Goal: Information Seeking & Learning: Learn about a topic

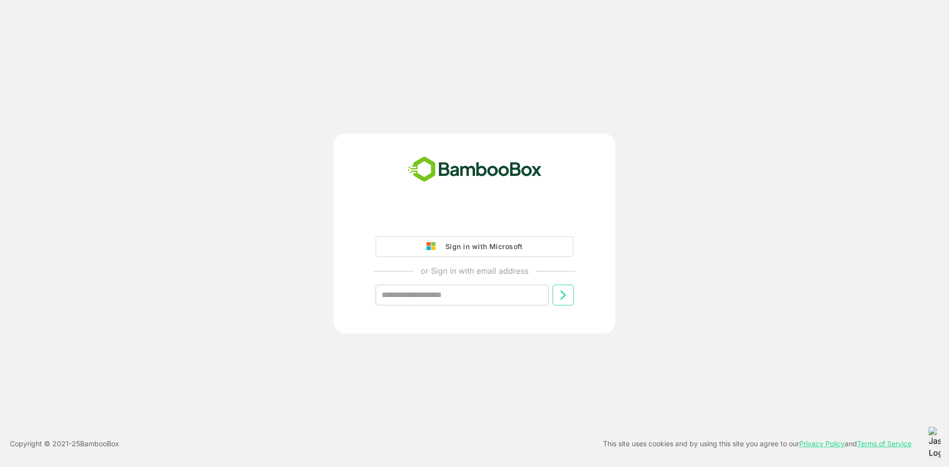
click at [495, 248] on div "Sign in with Microsoft" at bounding box center [481, 246] width 82 height 13
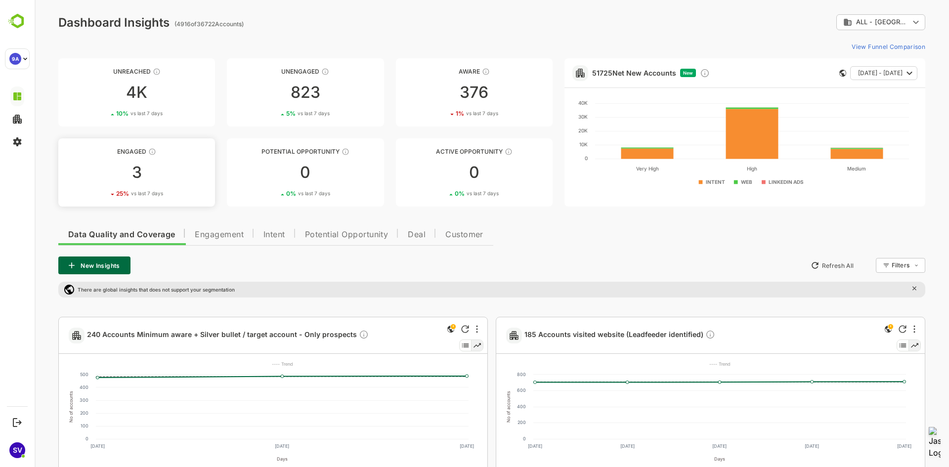
click at [119, 166] on div "3" at bounding box center [136, 173] width 157 height 16
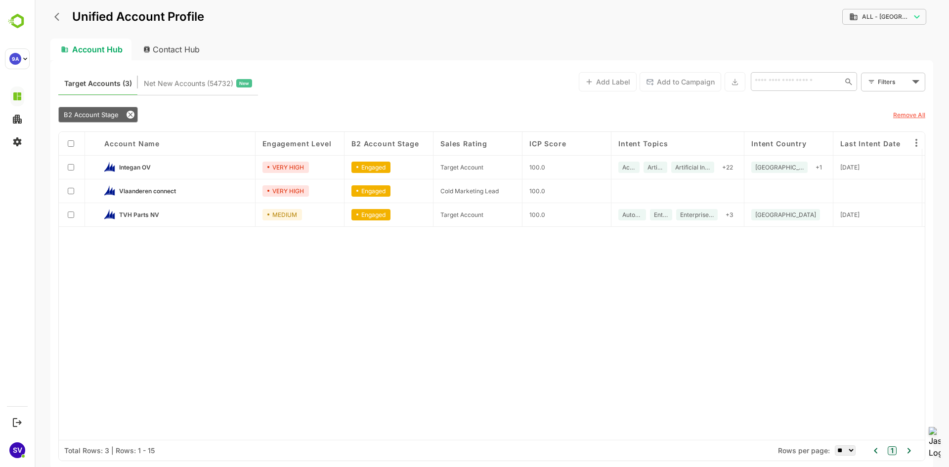
drag, startPoint x: 698, startPoint y: 144, endPoint x: 768, endPoint y: 149, distance: 69.8
click at [768, 149] on div "Account Name Engagement Level B2 Account Stage Sales Rating ICP Score Intent To…" at bounding box center [492, 286] width 866 height 308
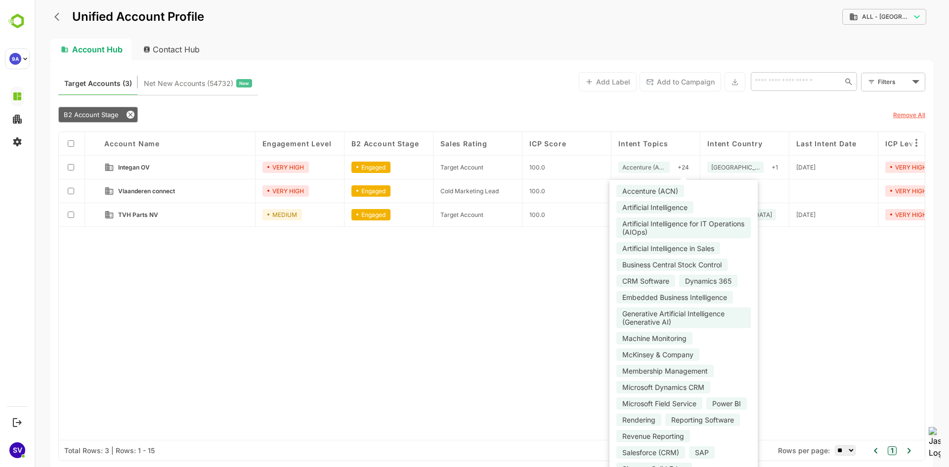
click at [684, 166] on div "+ 24" at bounding box center [682, 167] width 19 height 11
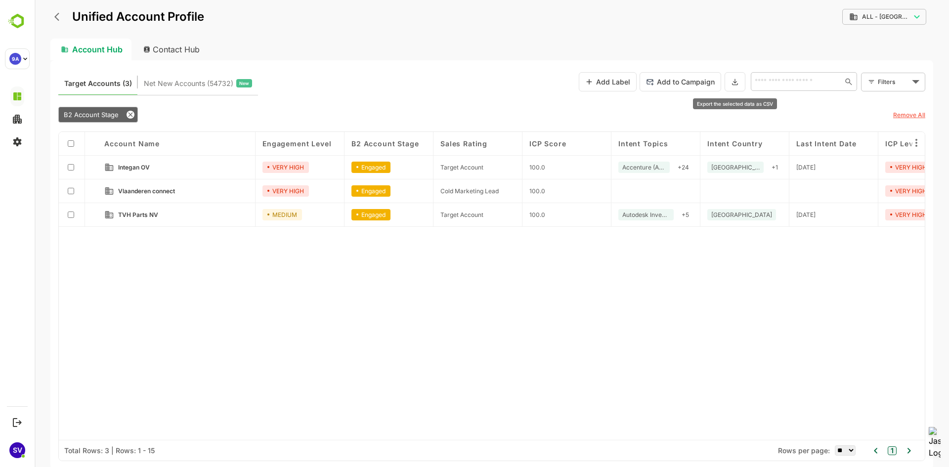
click at [734, 82] on icon at bounding box center [735, 82] width 8 height 8
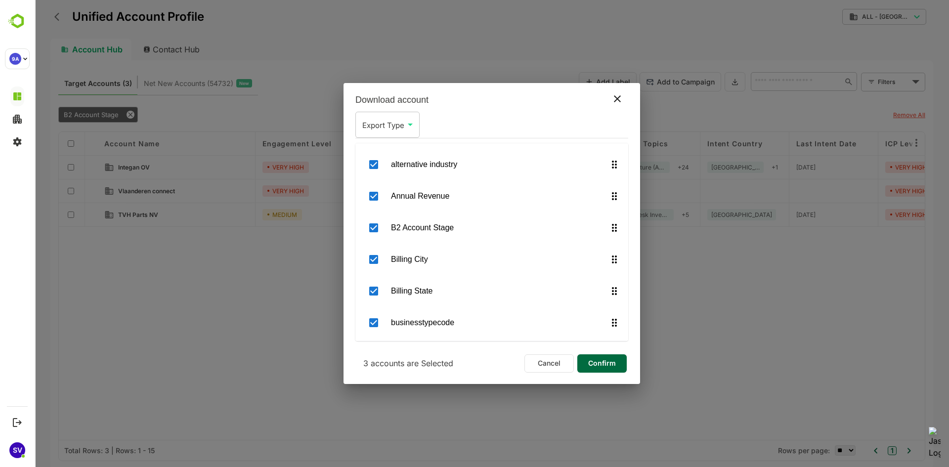
scroll to position [247, 0]
click at [606, 362] on span "Confirm" at bounding box center [602, 363] width 34 height 13
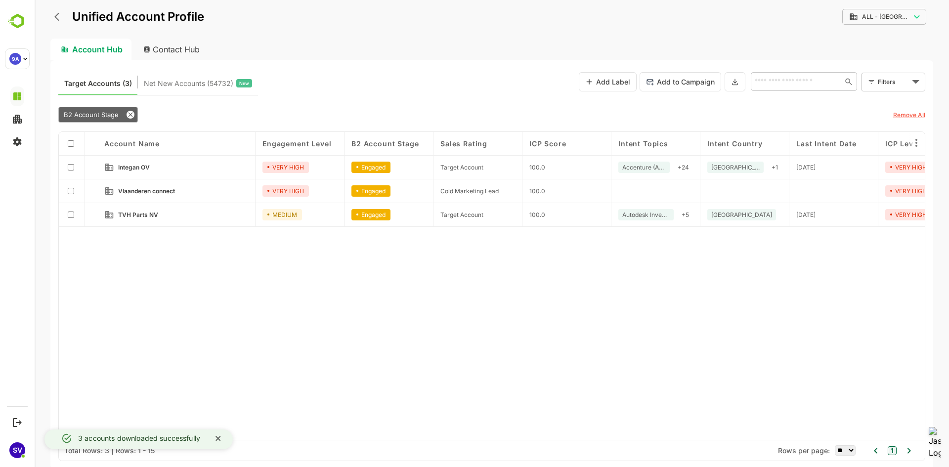
click at [59, 14] on icon "back" at bounding box center [59, 17] width 10 height 10
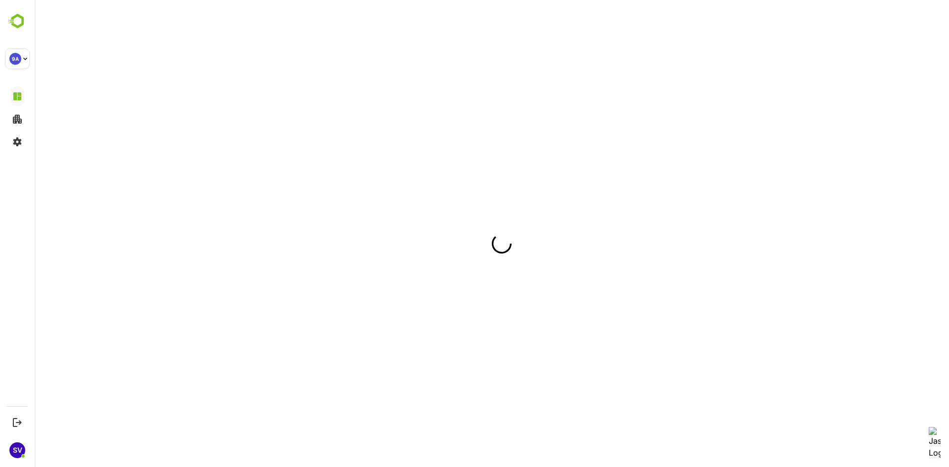
scroll to position [0, 0]
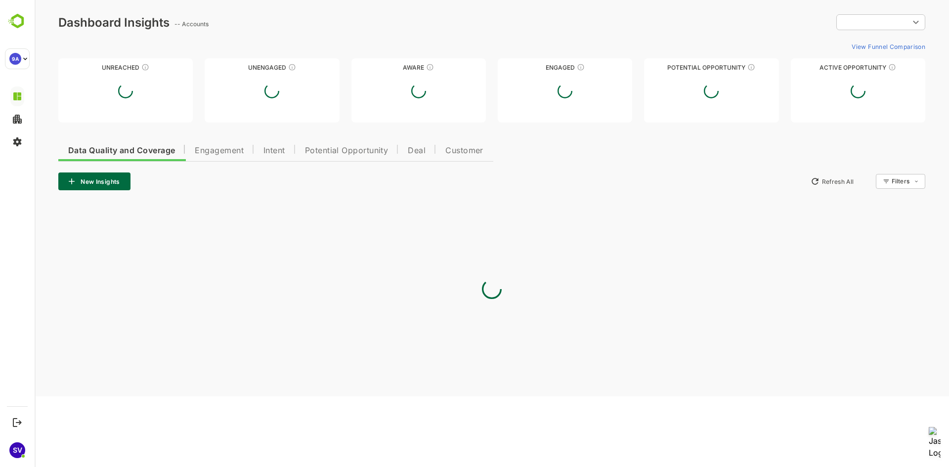
type input "**********"
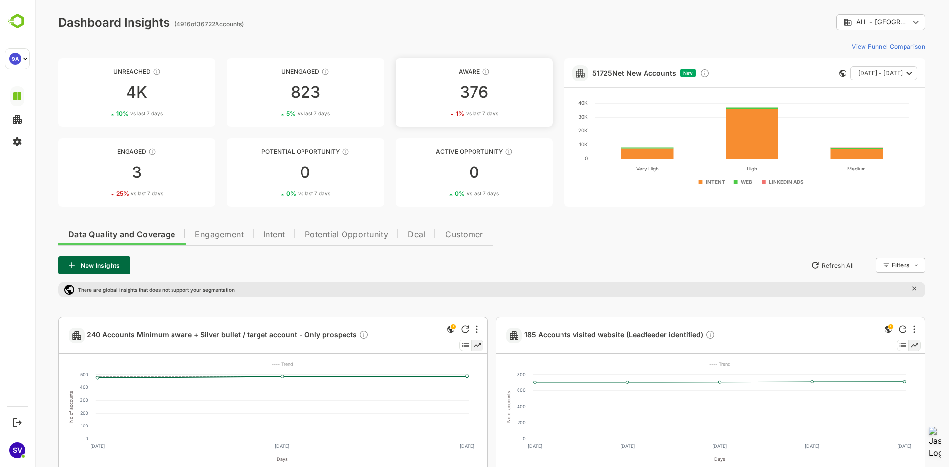
click at [464, 96] on div "376" at bounding box center [474, 92] width 157 height 16
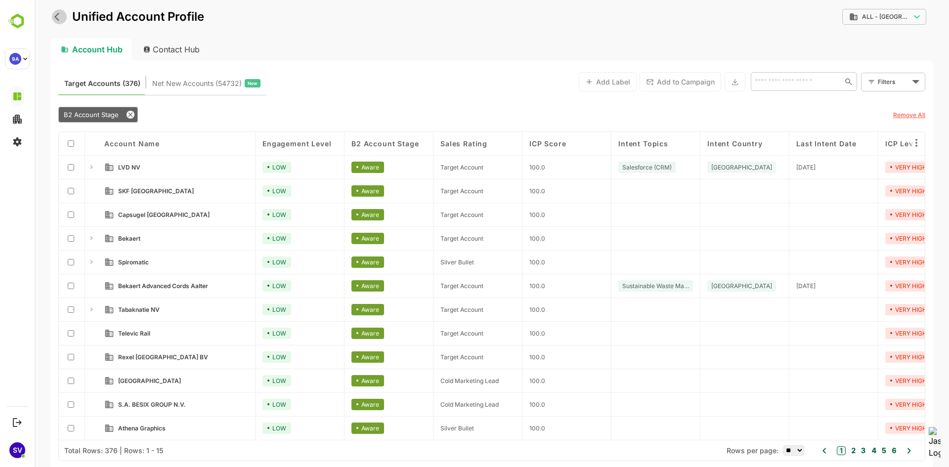
click at [59, 15] on icon "back" at bounding box center [59, 17] width 10 height 10
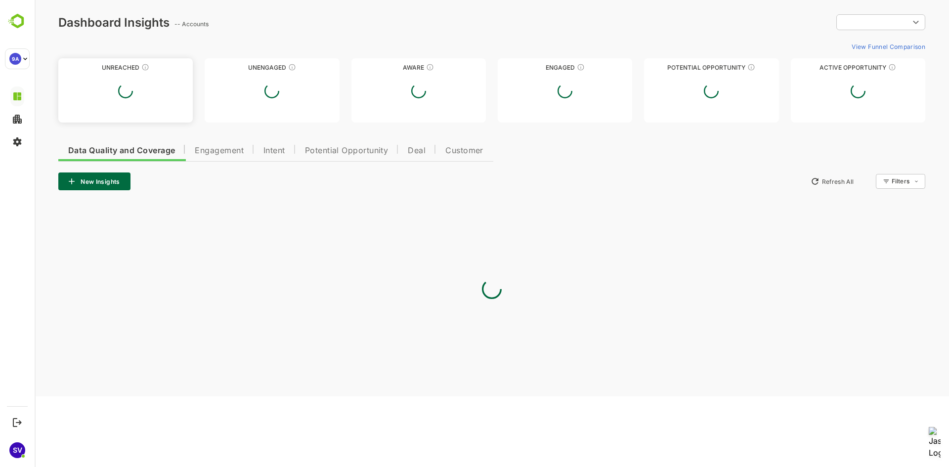
type input "**********"
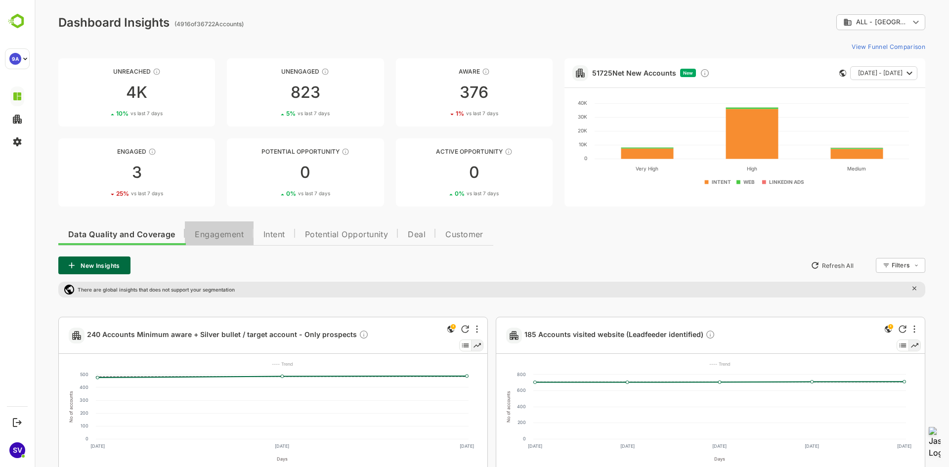
click at [200, 233] on span "Engagement" at bounding box center [219, 235] width 49 height 8
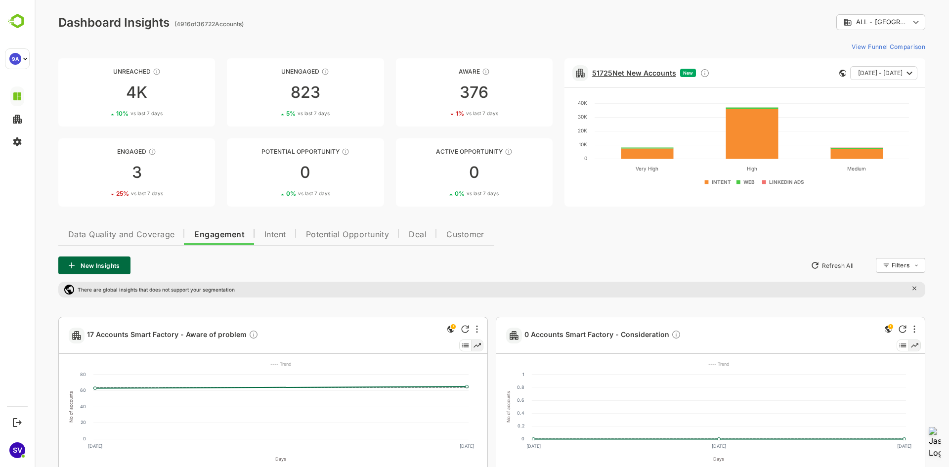
click at [647, 74] on link "51725 Net New Accounts" at bounding box center [634, 73] width 84 height 8
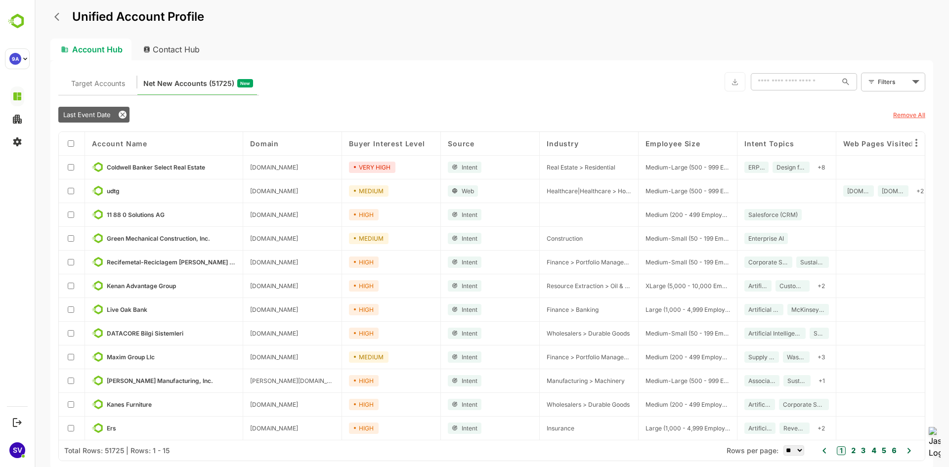
click at [872, 83] on icon at bounding box center [871, 81] width 7 height 7
click at [918, 82] on body "Unified Account Profile Account Hub Contact Hub Target Accounts Net New Account…" at bounding box center [492, 233] width 914 height 467
click at [879, 101] on li "New Filter" at bounding box center [892, 104] width 59 height 18
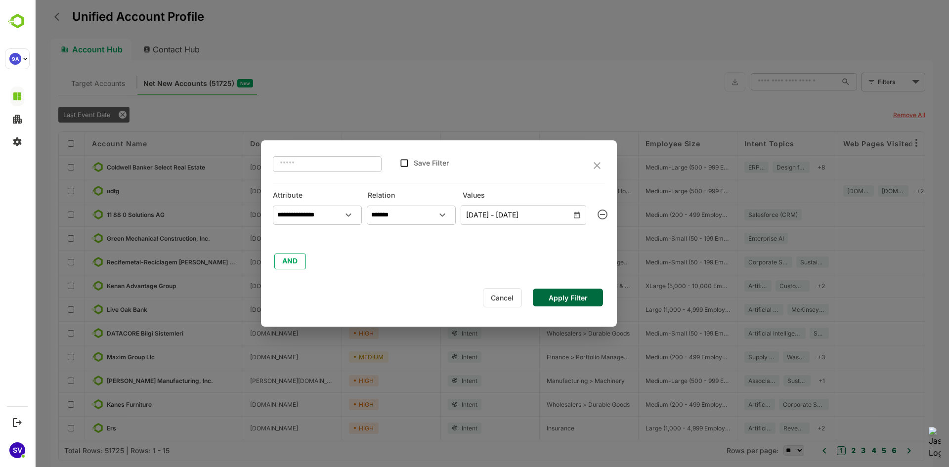
click at [305, 167] on input "text" at bounding box center [327, 164] width 109 height 18
click at [326, 169] on input "*******" at bounding box center [327, 164] width 109 height 18
type input "******"
click at [279, 261] on button "AND" at bounding box center [290, 261] width 32 height 16
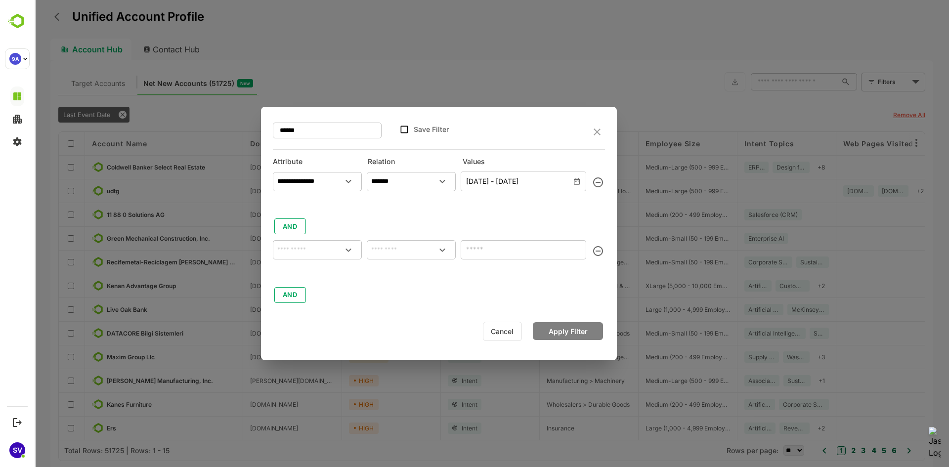
click at [298, 189] on input "text" at bounding box center [317, 181] width 85 height 15
click at [304, 293] on p "Country" at bounding box center [298, 292] width 23 height 9
click at [434, 255] on div at bounding box center [442, 250] width 17 height 17
type input "*******"
drag, startPoint x: 441, startPoint y: 249, endPoint x: 437, endPoint y: 253, distance: 5.9
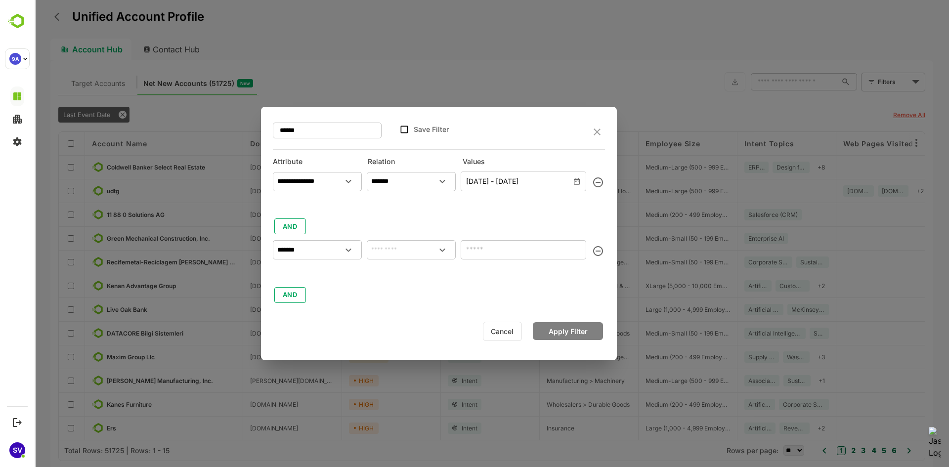
click at [442, 249] on icon "Open" at bounding box center [442, 250] width 12 height 12
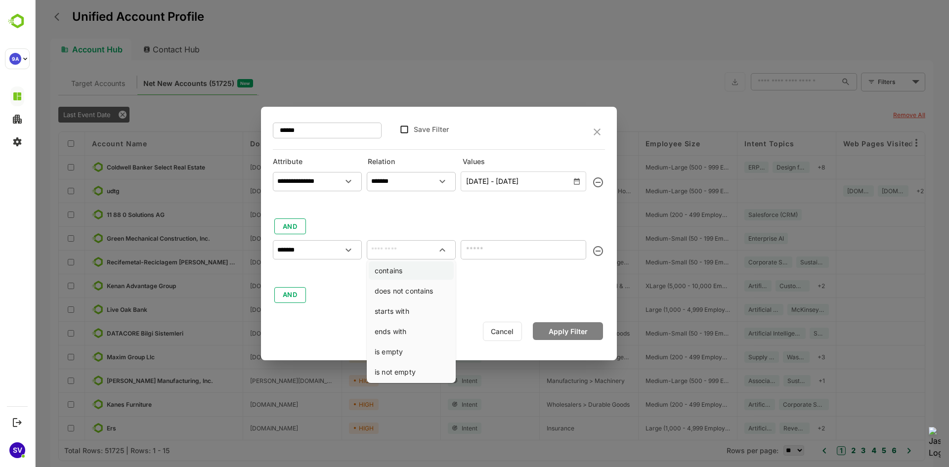
click at [401, 267] on li "contains" at bounding box center [411, 270] width 85 height 18
type input "********"
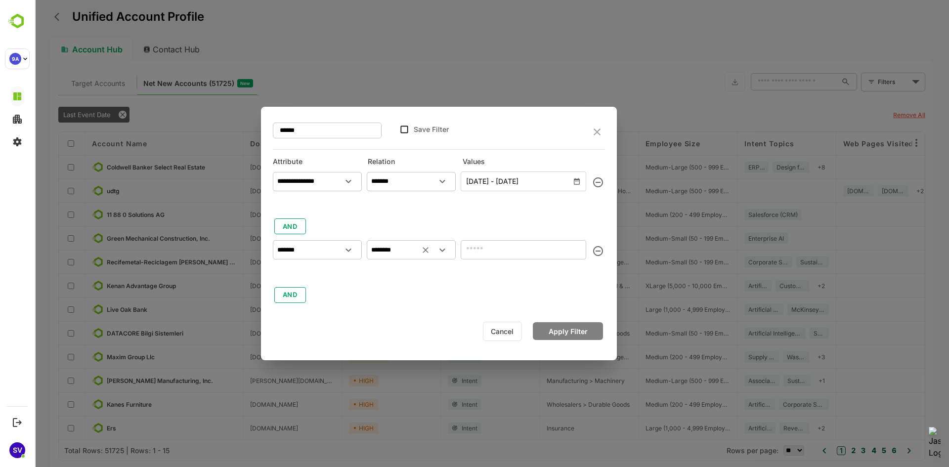
click at [511, 254] on input "text" at bounding box center [522, 249] width 125 height 19
type input "**"
click at [555, 327] on button "Apply Filter" at bounding box center [568, 331] width 70 height 18
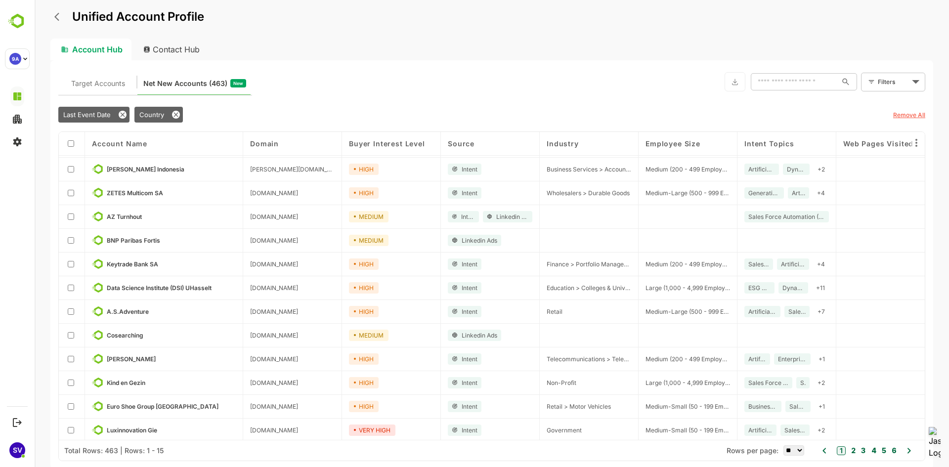
scroll to position [74, 0]
click at [911, 454] on icon at bounding box center [909, 451] width 12 height 12
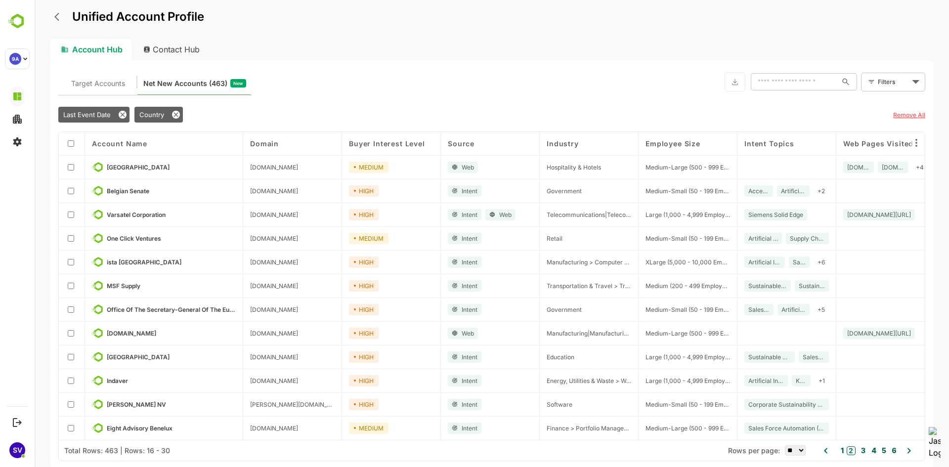
click at [75, 329] on div at bounding box center [72, 334] width 26 height 24
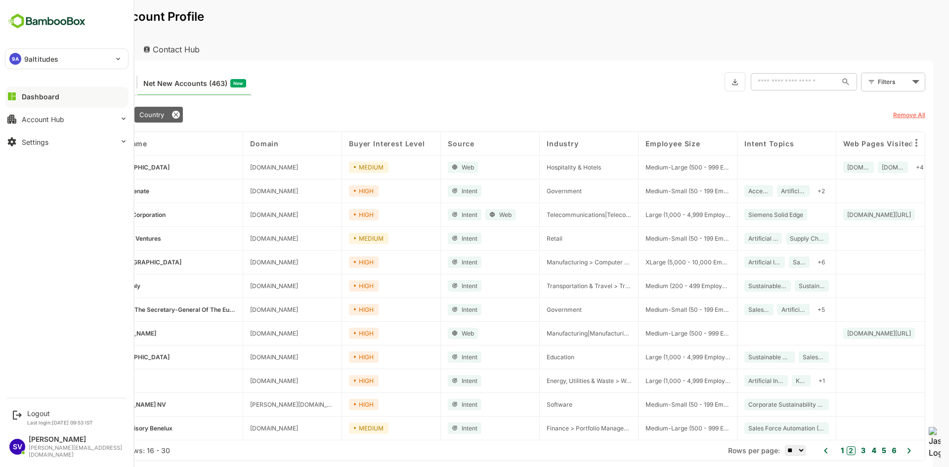
click at [32, 13] on img at bounding box center [46, 21] width 83 height 19
click at [21, 97] on button "Dashboard" at bounding box center [67, 96] width 124 height 20
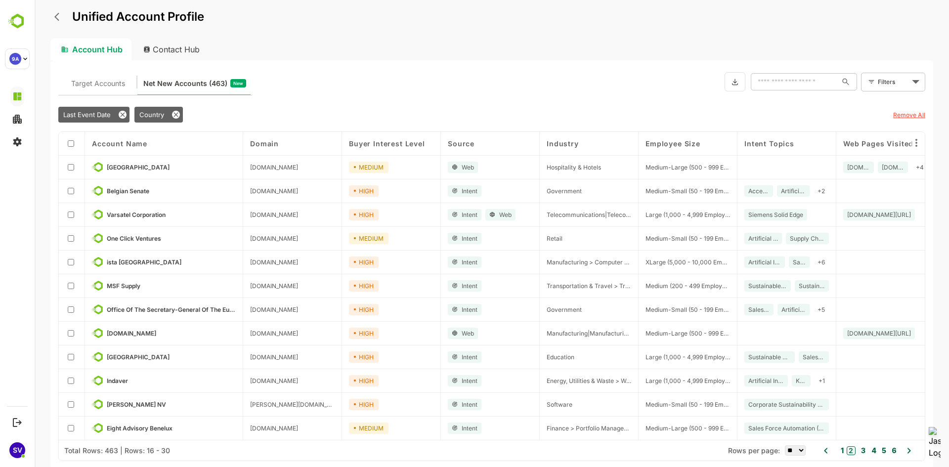
click at [66, 20] on button "back" at bounding box center [59, 16] width 15 height 15
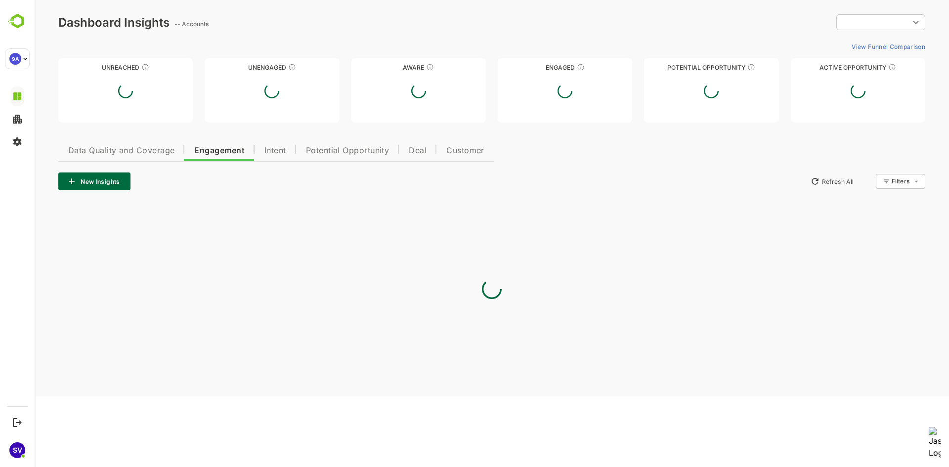
type input "**********"
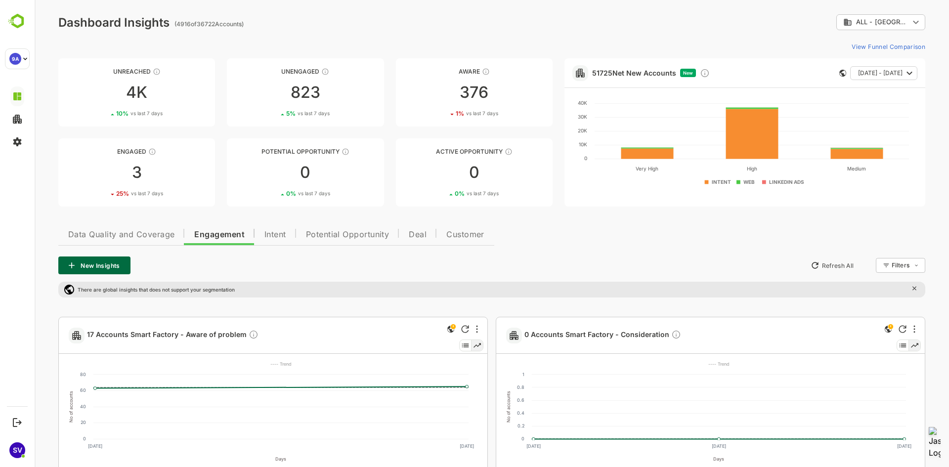
click at [217, 231] on span "Engagement" at bounding box center [219, 235] width 50 height 8
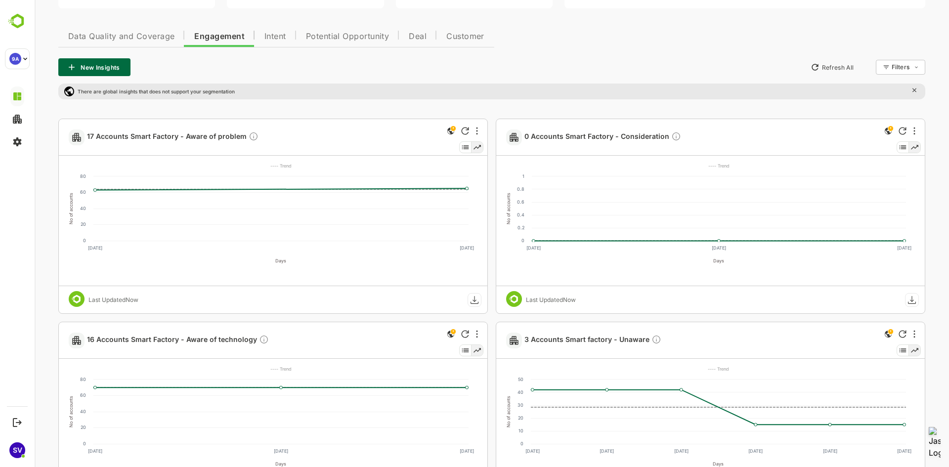
scroll to position [198, 0]
click at [193, 138] on span "17 Accounts Smart Factory - Aware of problem" at bounding box center [172, 137] width 171 height 11
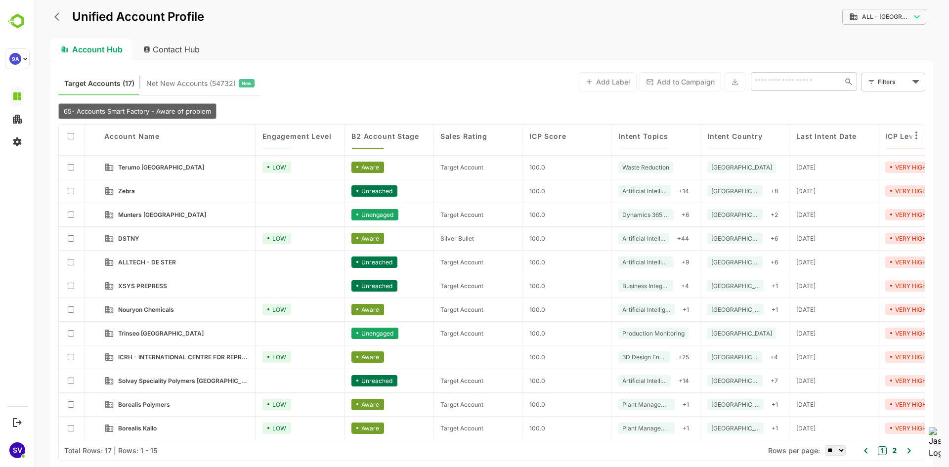
scroll to position [66, 0]
click at [131, 427] on span "Borealis Kallo" at bounding box center [137, 427] width 39 height 7
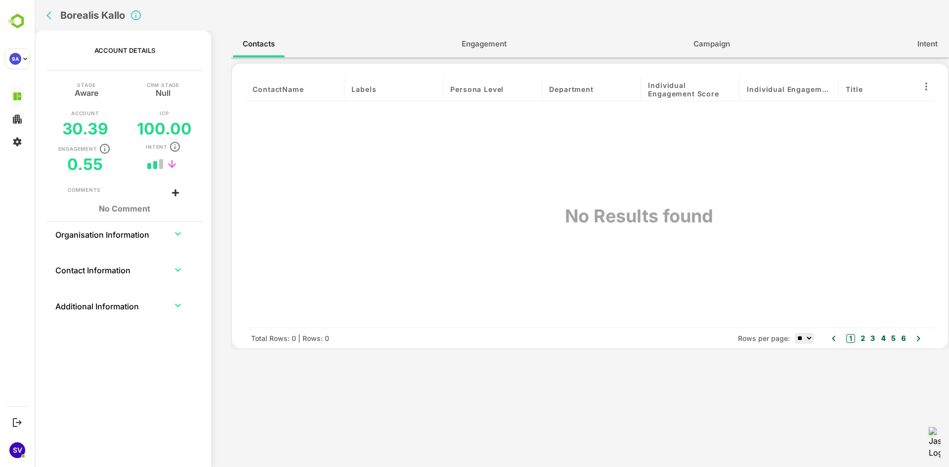
click at [499, 40] on span "Engagement" at bounding box center [483, 44] width 45 height 13
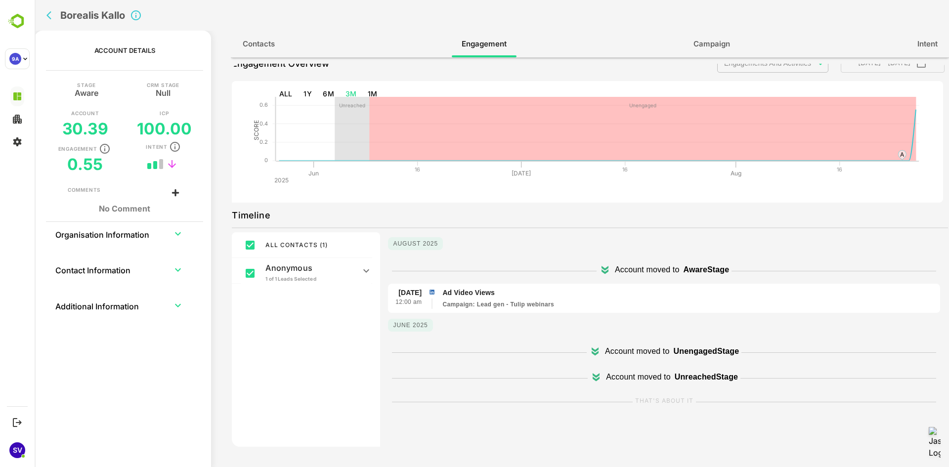
scroll to position [0, 0]
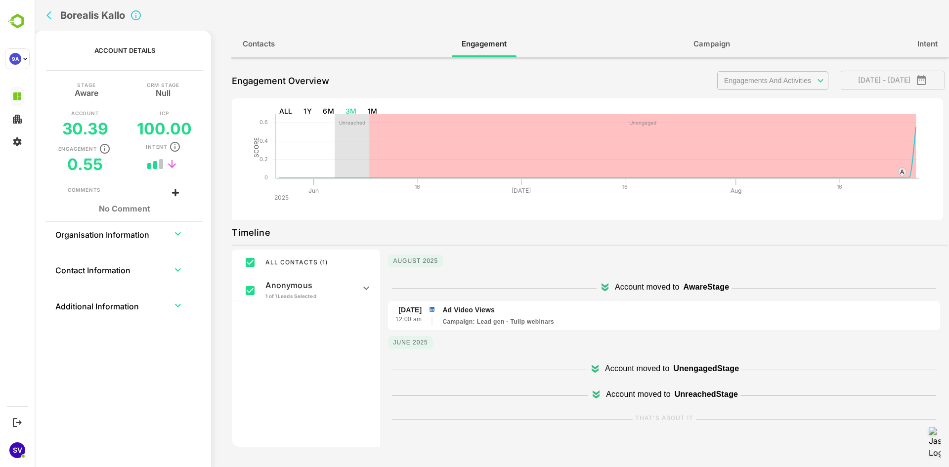
click at [177, 237] on icon "expand row" at bounding box center [178, 234] width 12 height 12
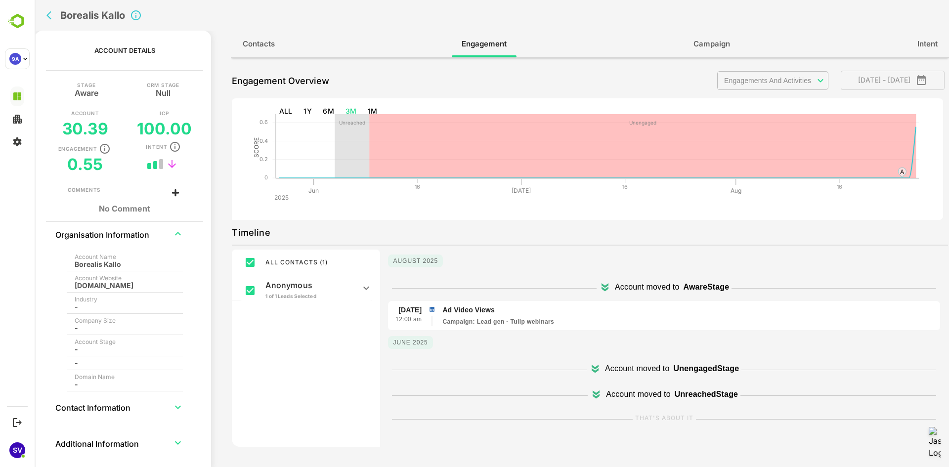
click at [177, 237] on icon "expand row" at bounding box center [178, 234] width 12 height 12
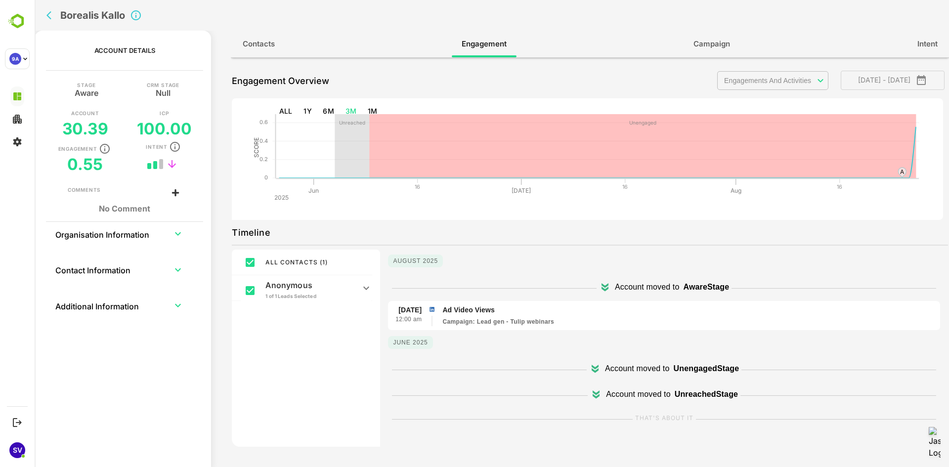
click at [49, 13] on icon "back" at bounding box center [48, 15] width 5 height 8
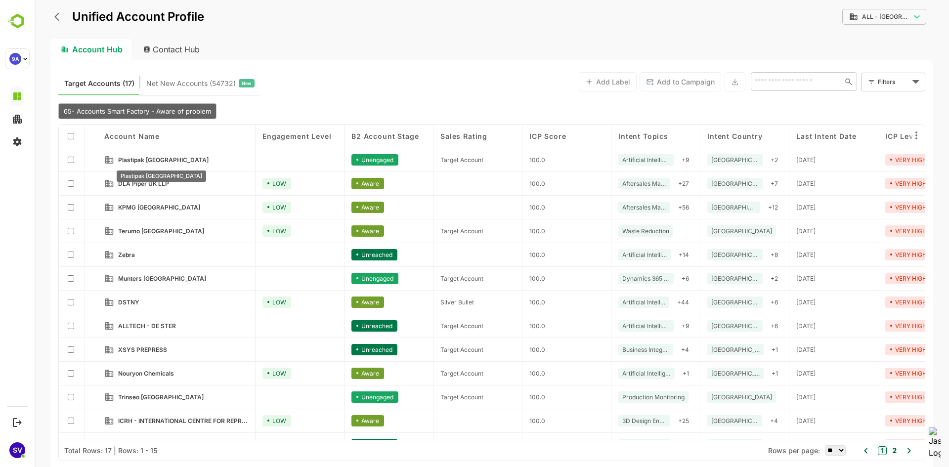
click at [141, 160] on span "Plastipak [GEOGRAPHIC_DATA]" at bounding box center [163, 159] width 90 height 7
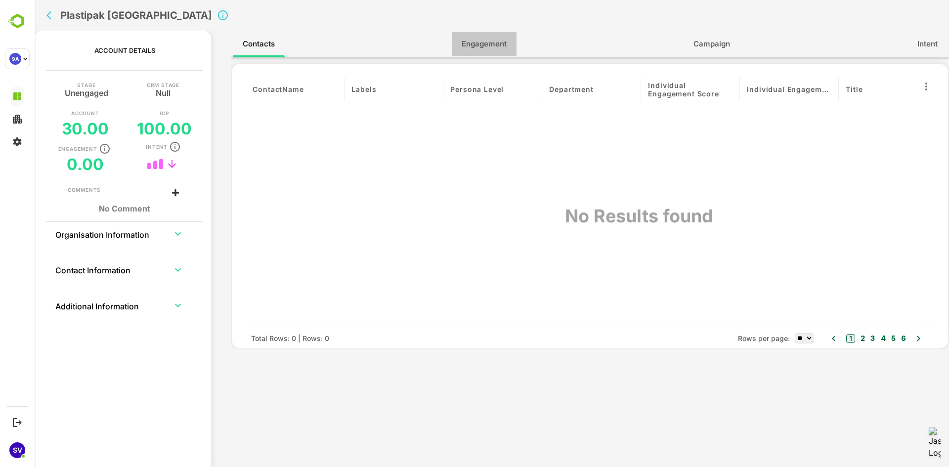
click at [497, 41] on span "Engagement" at bounding box center [483, 44] width 45 height 13
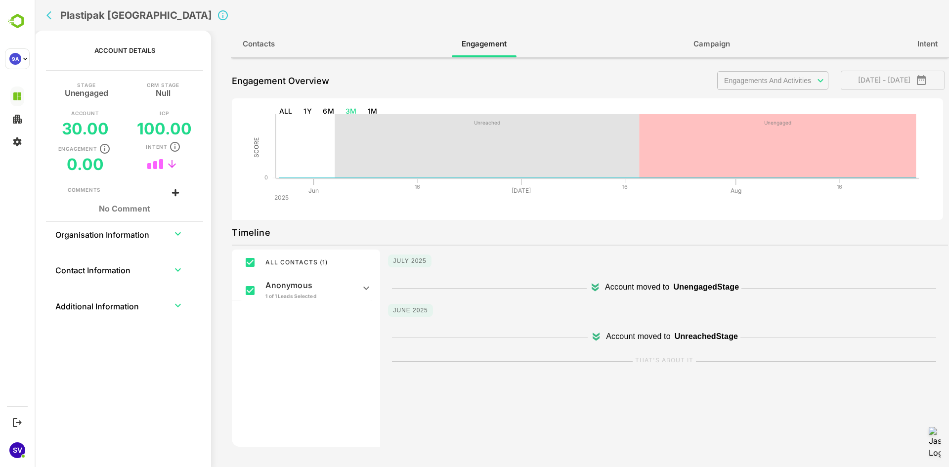
click at [56, 15] on icon "back" at bounding box center [51, 15] width 10 height 10
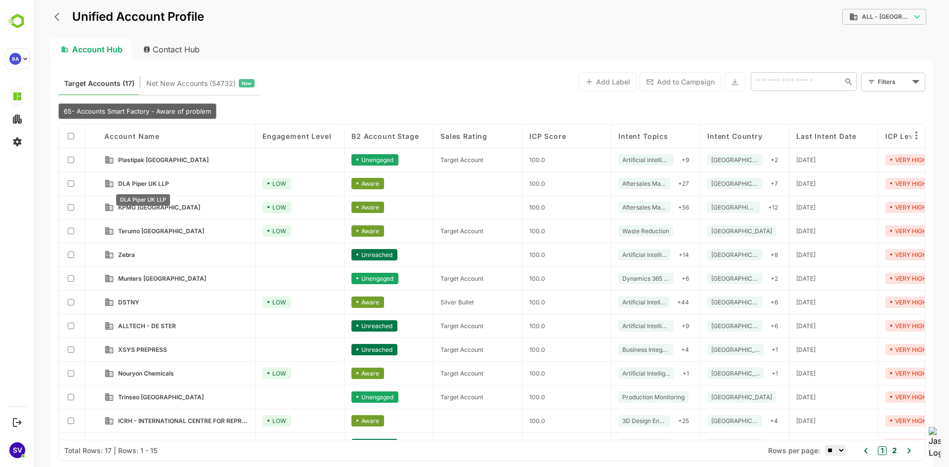
click at [155, 184] on span "DLA Piper UK LLP" at bounding box center [143, 183] width 51 height 7
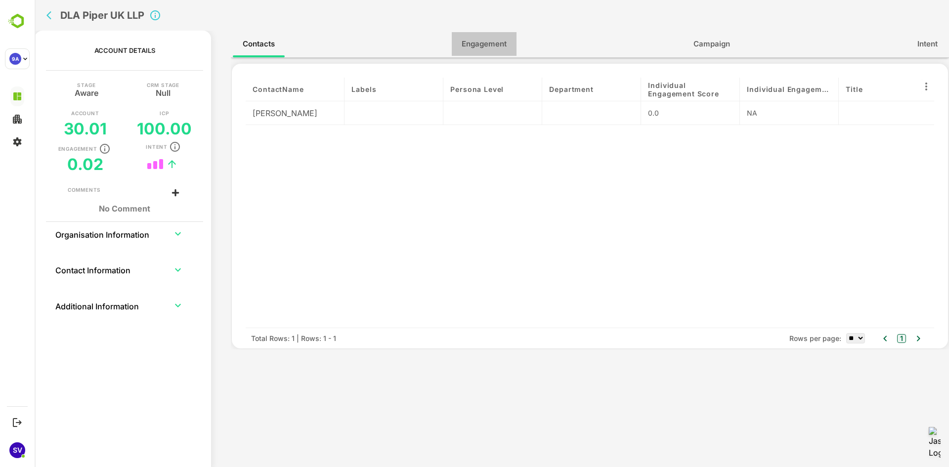
click at [491, 35] on button "Engagement" at bounding box center [484, 44] width 65 height 24
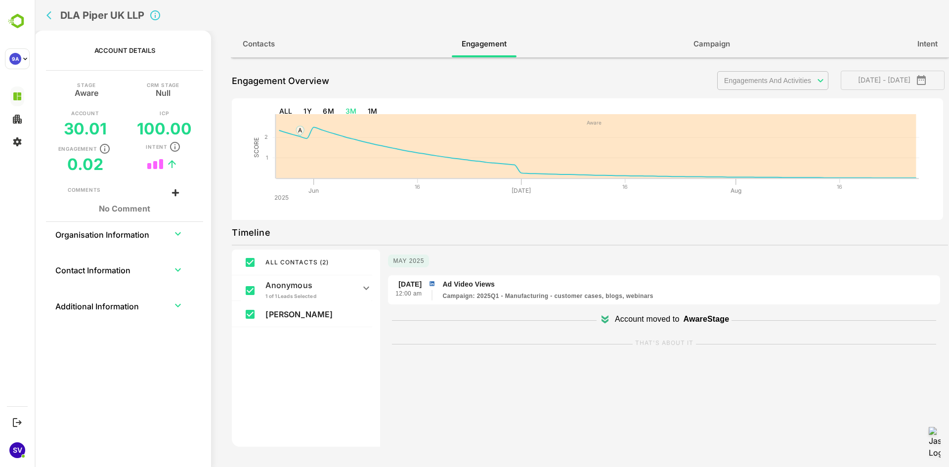
click at [44, 13] on button "back" at bounding box center [51, 15] width 15 height 15
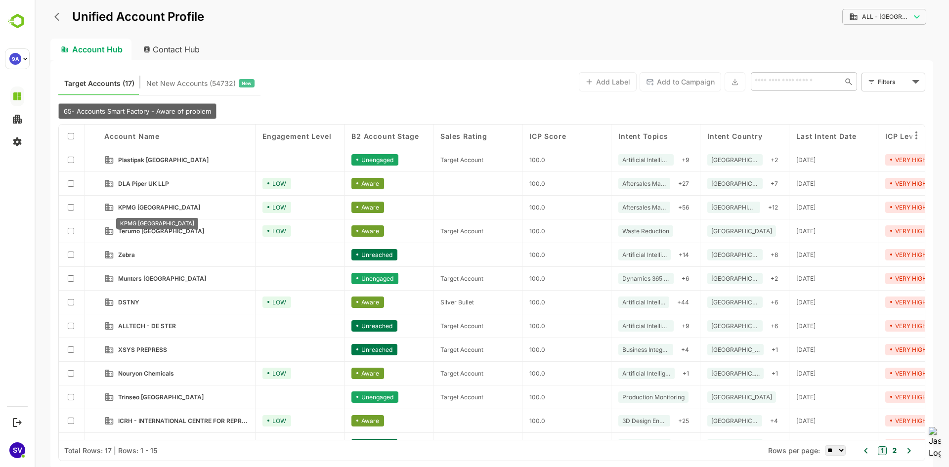
click at [143, 204] on span "KPMG [GEOGRAPHIC_DATA]" at bounding box center [159, 207] width 82 height 7
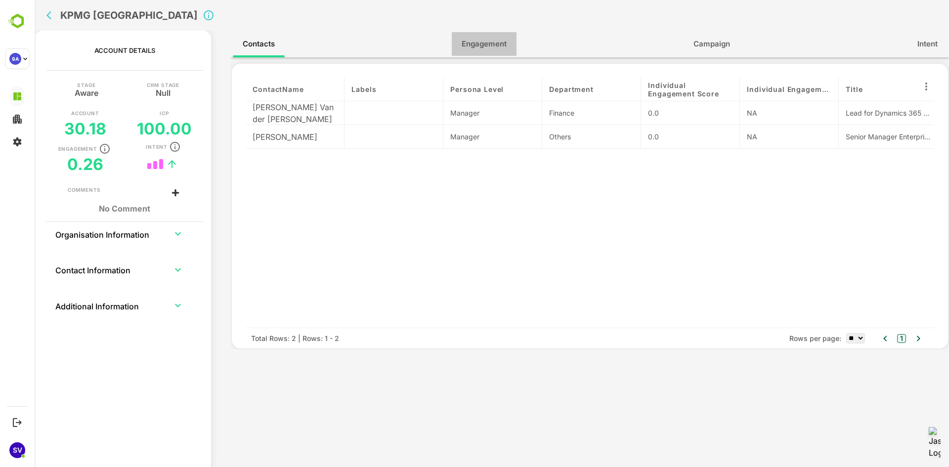
click at [480, 45] on span "Engagement" at bounding box center [483, 44] width 45 height 13
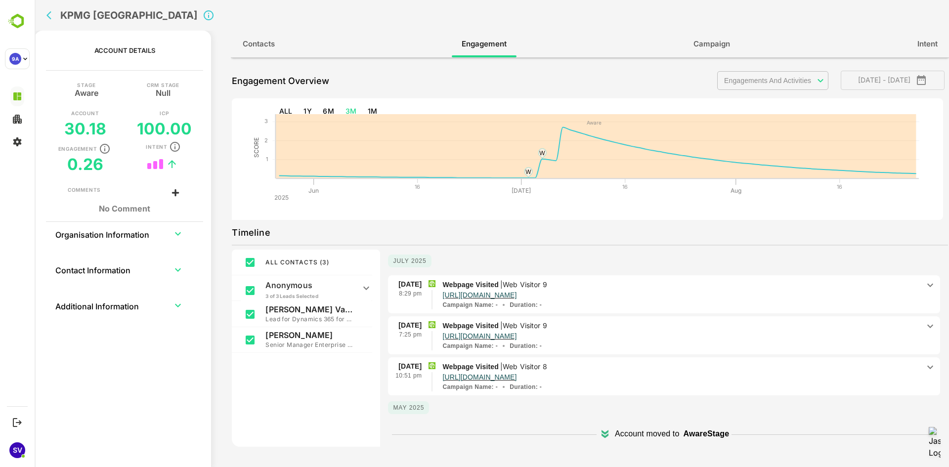
click at [46, 12] on button "back" at bounding box center [51, 15] width 15 height 15
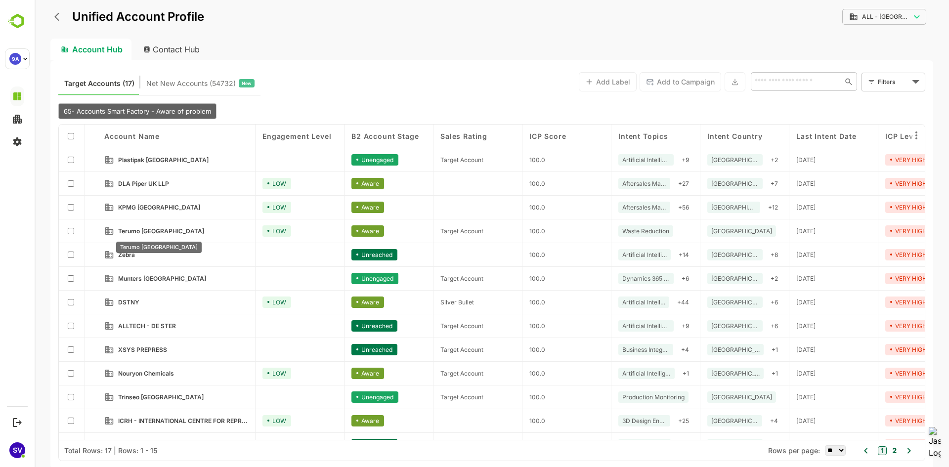
click at [123, 232] on span "Terumo [GEOGRAPHIC_DATA]" at bounding box center [161, 230] width 86 height 7
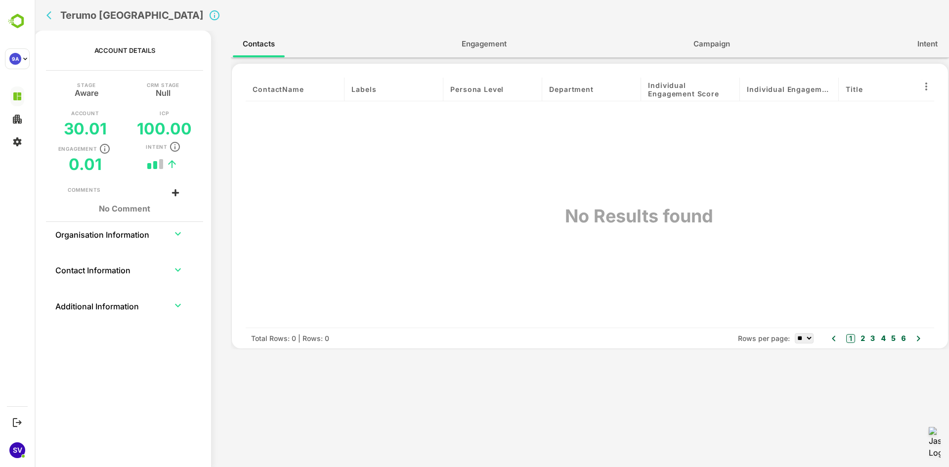
click at [480, 48] on span "Engagement" at bounding box center [483, 44] width 45 height 13
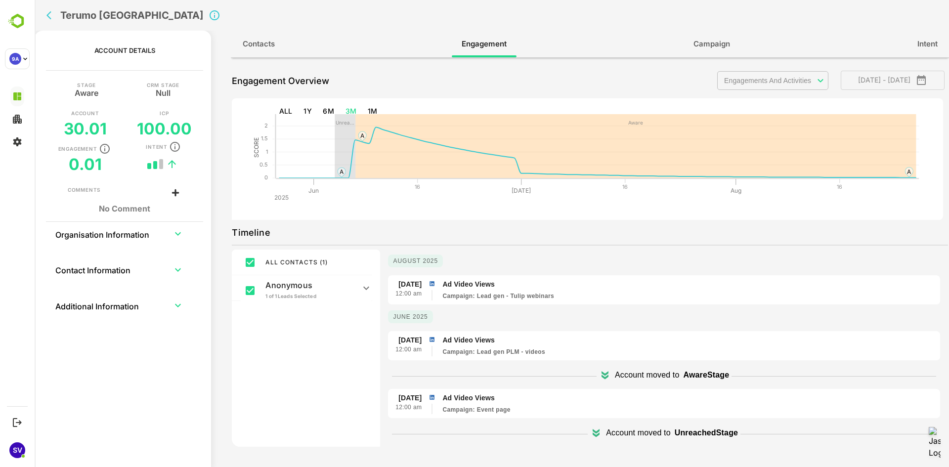
click at [44, 6] on div "Terumo [GEOGRAPHIC_DATA]" at bounding box center [313, 15] width 543 height 31
click at [39, 8] on div "Terumo [GEOGRAPHIC_DATA]" at bounding box center [492, 15] width 914 height 31
click at [51, 13] on icon "back" at bounding box center [51, 15] width 10 height 10
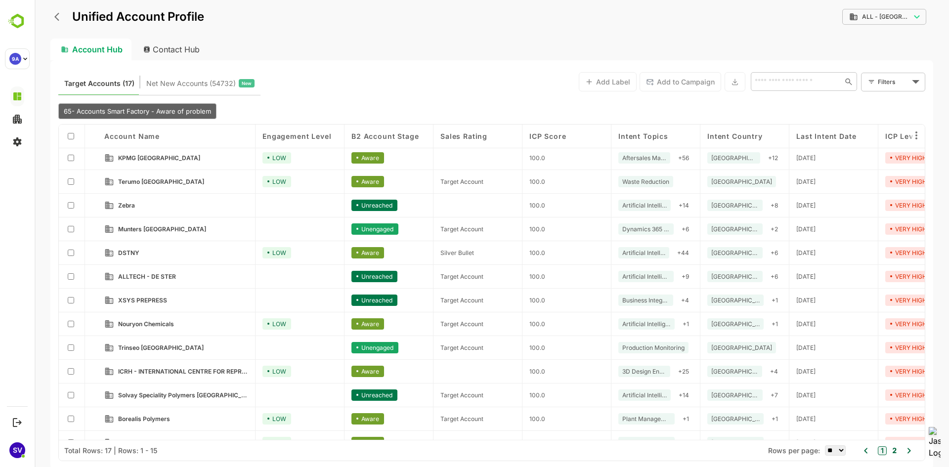
scroll to position [66, 0]
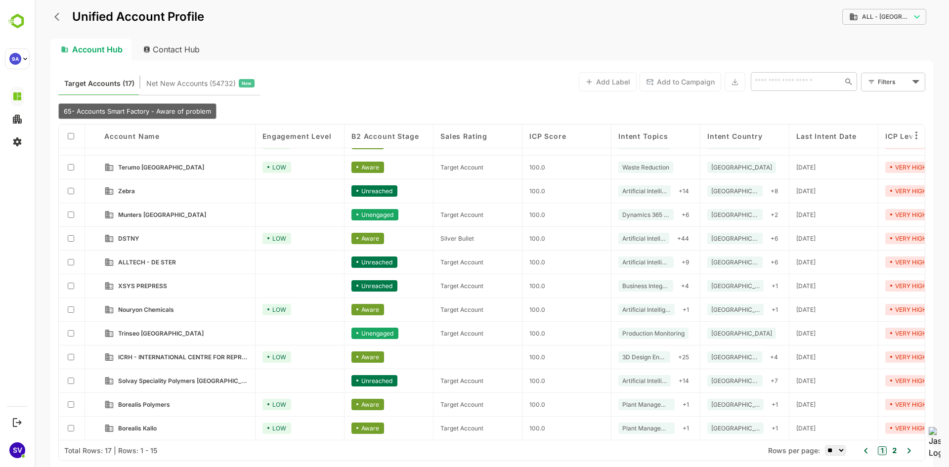
click at [150, 399] on link "Borealis Polymers" at bounding box center [183, 404] width 130 height 11
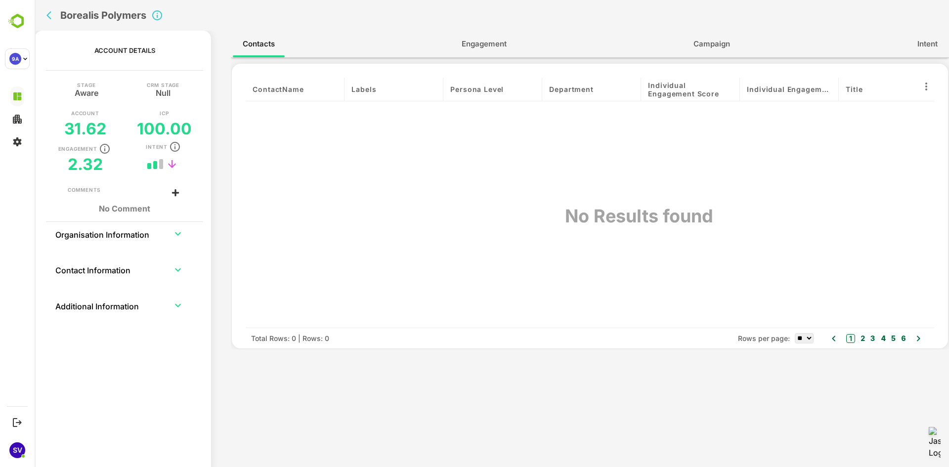
click at [487, 46] on span "Engagement" at bounding box center [483, 44] width 45 height 13
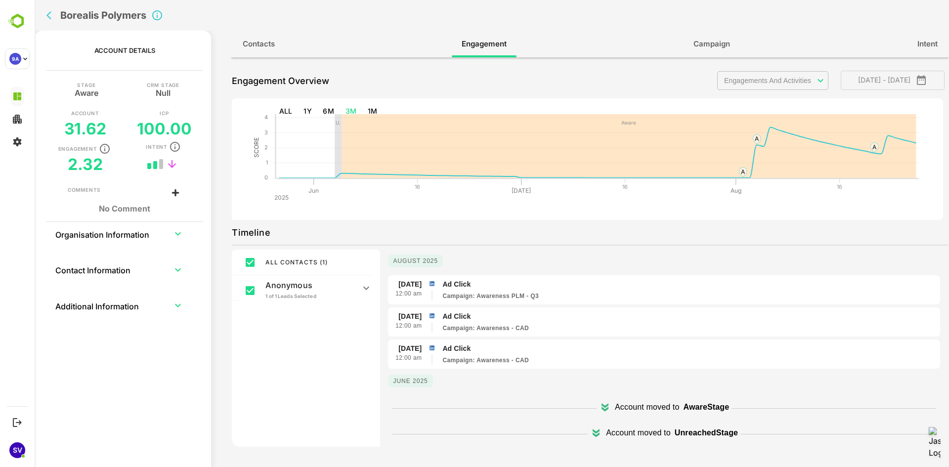
click at [601, 407] on icon at bounding box center [604, 409] width 7 height 5
click at [601, 407] on icon at bounding box center [604, 405] width 7 height 5
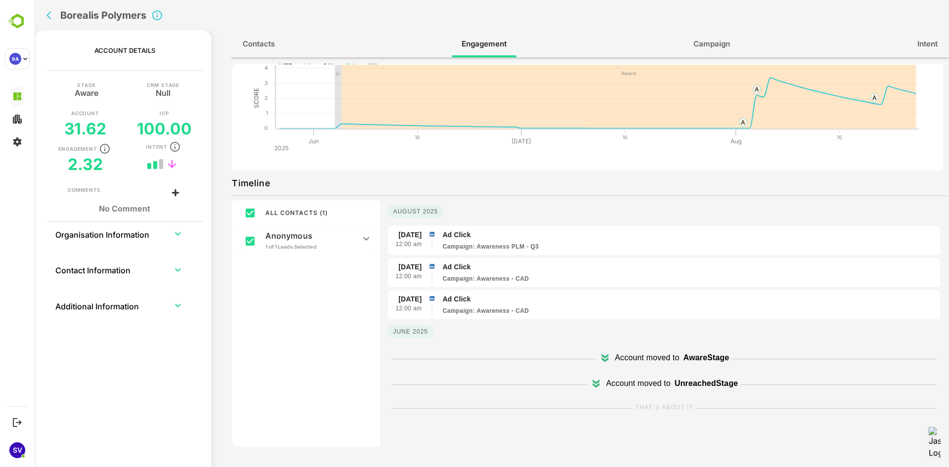
click at [721, 381] on p "Unreached Stage" at bounding box center [705, 383] width 63 height 12
click at [675, 409] on label "THAT'S ABOUT IT" at bounding box center [664, 407] width 58 height 11
click at [50, 19] on icon "back" at bounding box center [51, 15] width 10 height 10
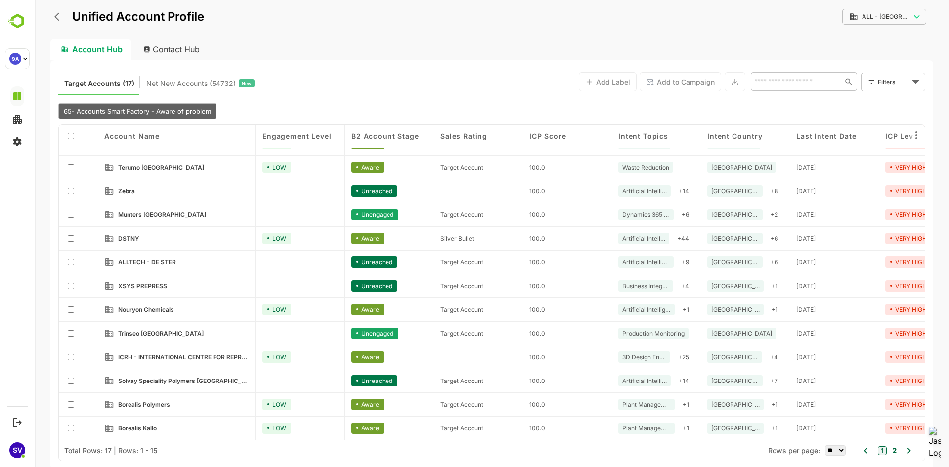
scroll to position [0, 0]
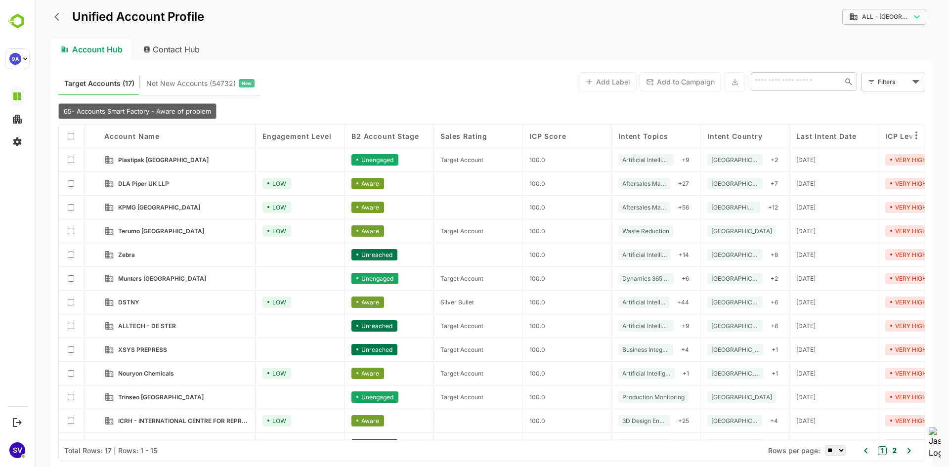
click at [207, 82] on span "Net New Accounts ( 54732 )" at bounding box center [190, 83] width 89 height 13
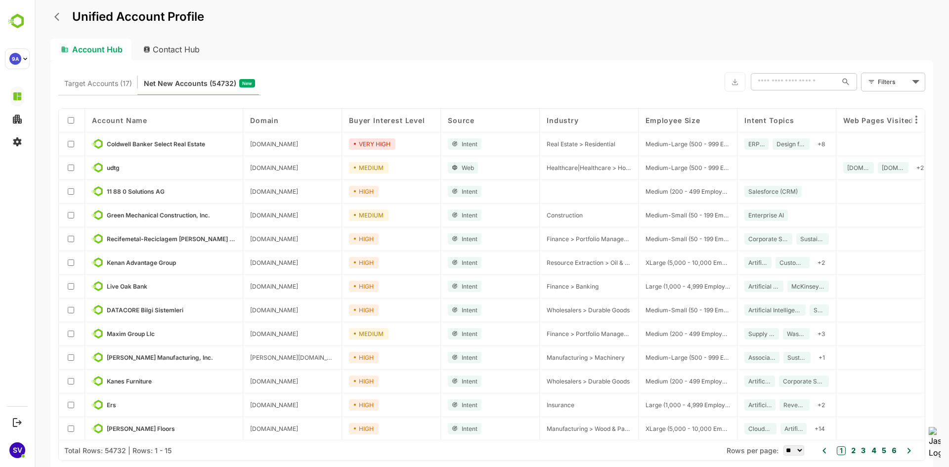
click at [74, 144] on div at bounding box center [72, 144] width 26 height 24
